Goal: Information Seeking & Learning: Learn about a topic

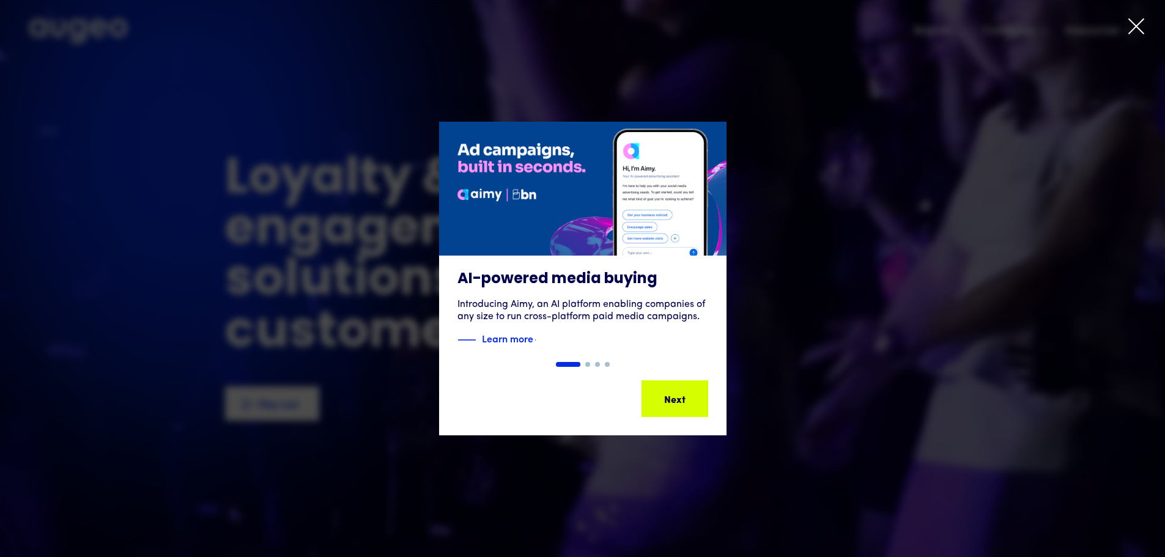
click at [1136, 29] on icon at bounding box center [1136, 26] width 18 height 18
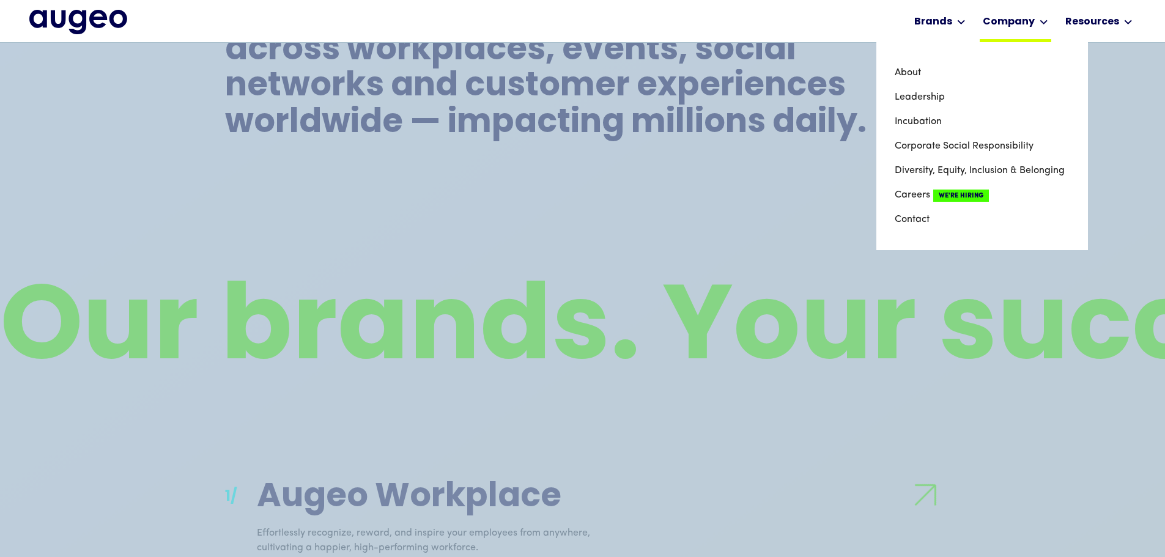
scroll to position [863, 0]
click at [920, 77] on link "About" at bounding box center [982, 73] width 175 height 24
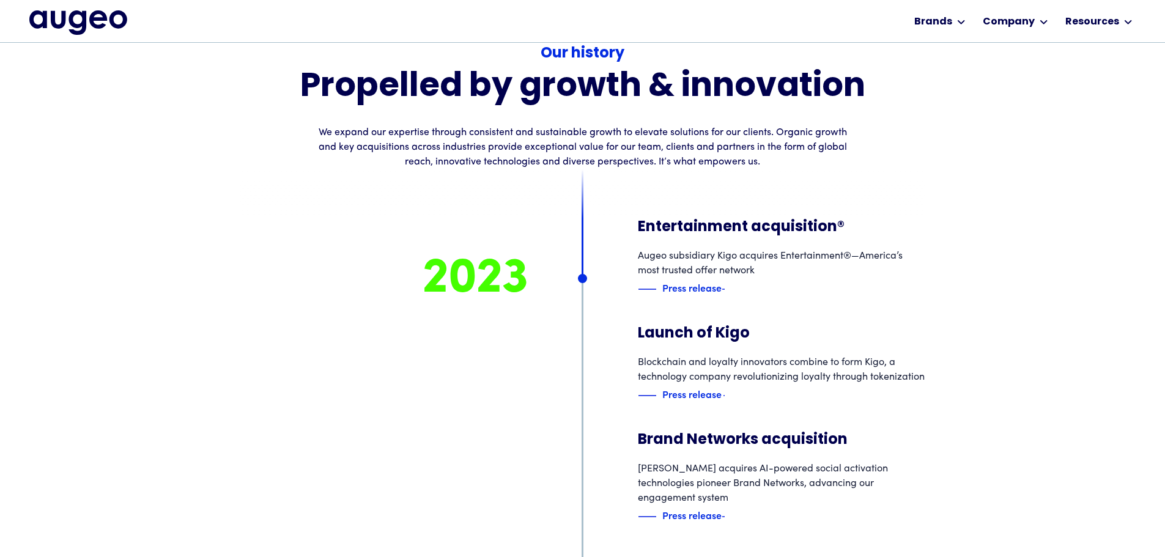
scroll to position [5240, 0]
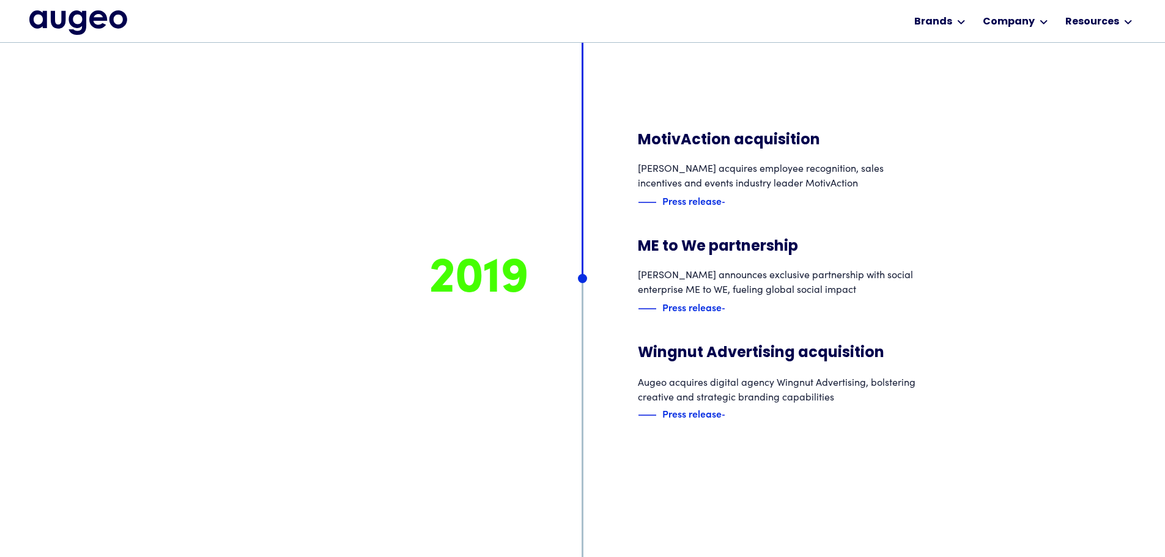
click at [54, 20] on img "home" at bounding box center [78, 22] width 98 height 24
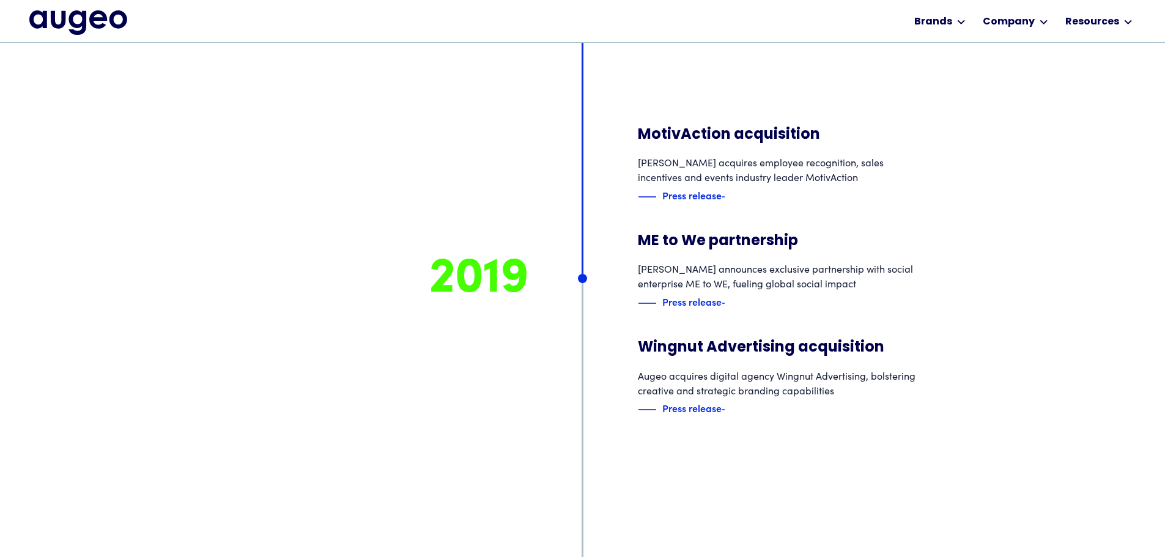
scroll to position [6964, 0]
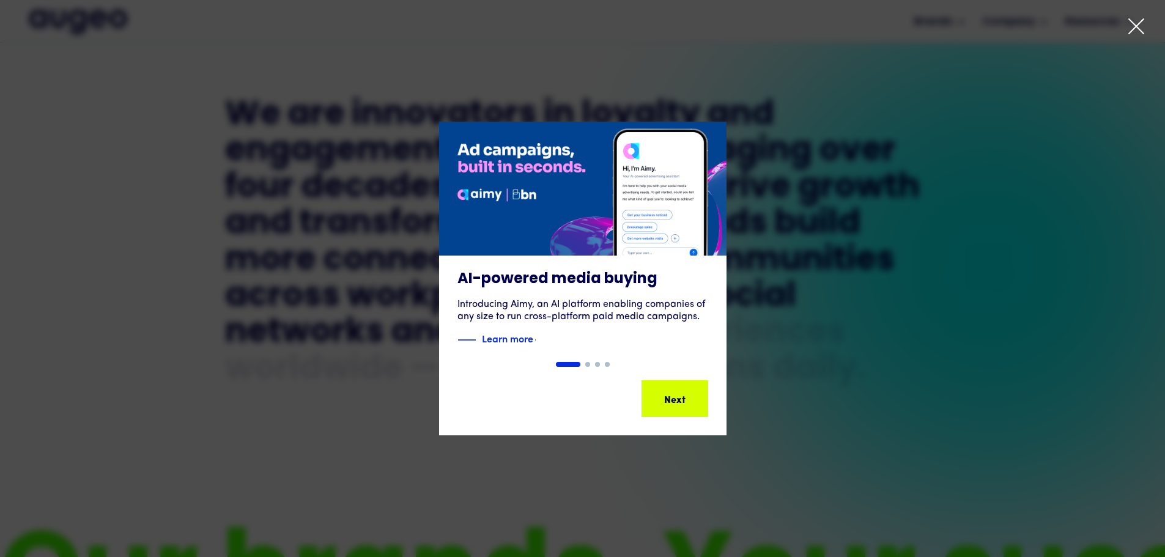
scroll to position [617, 0]
click at [796, 278] on div "1 of 4" at bounding box center [582, 279] width 1165 height 314
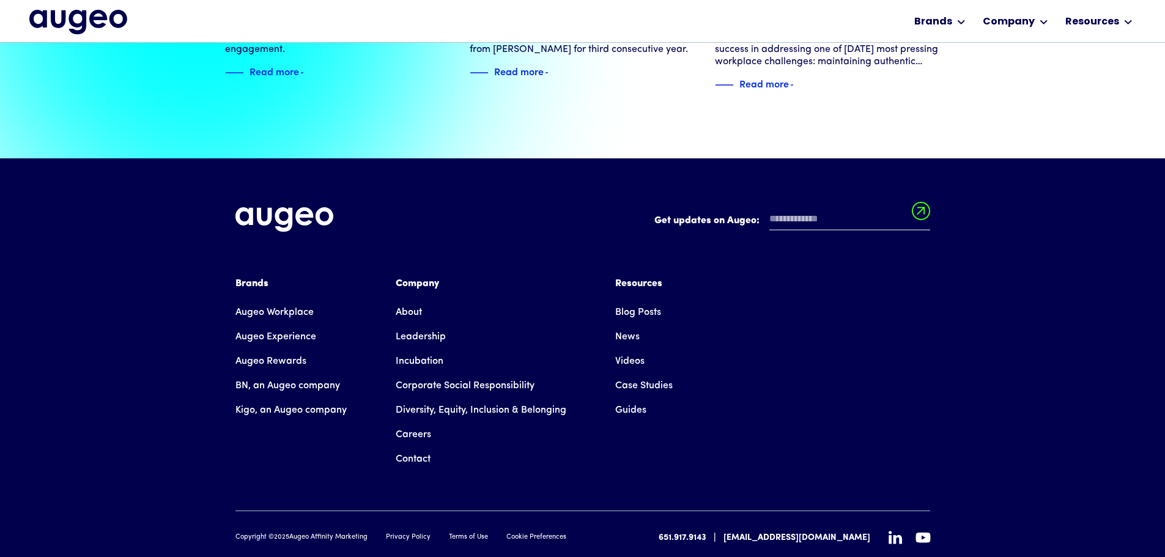
scroll to position [2800, 0]
click at [640, 373] on link "Case Studies" at bounding box center [643, 385] width 57 height 24
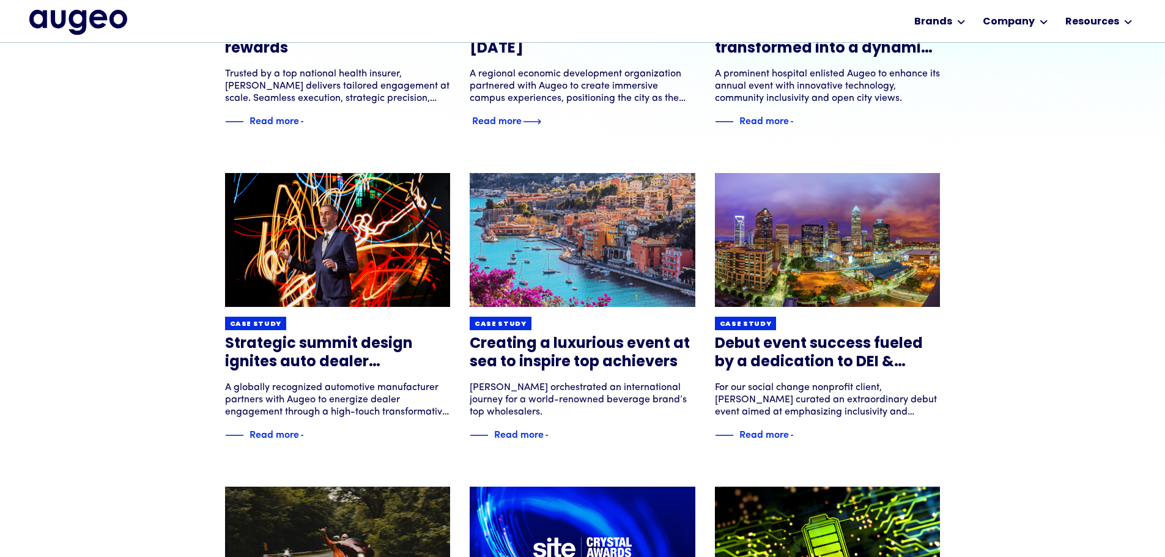
scroll to position [370, 0]
